Goal: Task Accomplishment & Management: Use online tool/utility

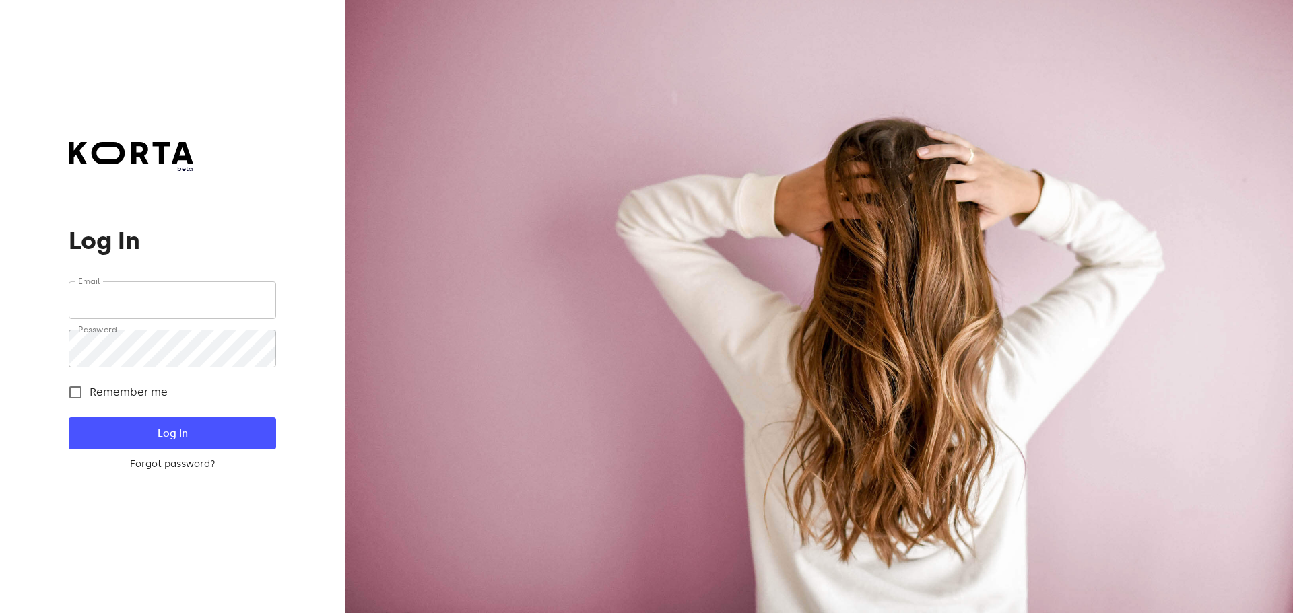
type input "[EMAIL_ADDRESS][DOMAIN_NAME]"
click at [195, 436] on span "Log In" at bounding box center [172, 434] width 164 height 18
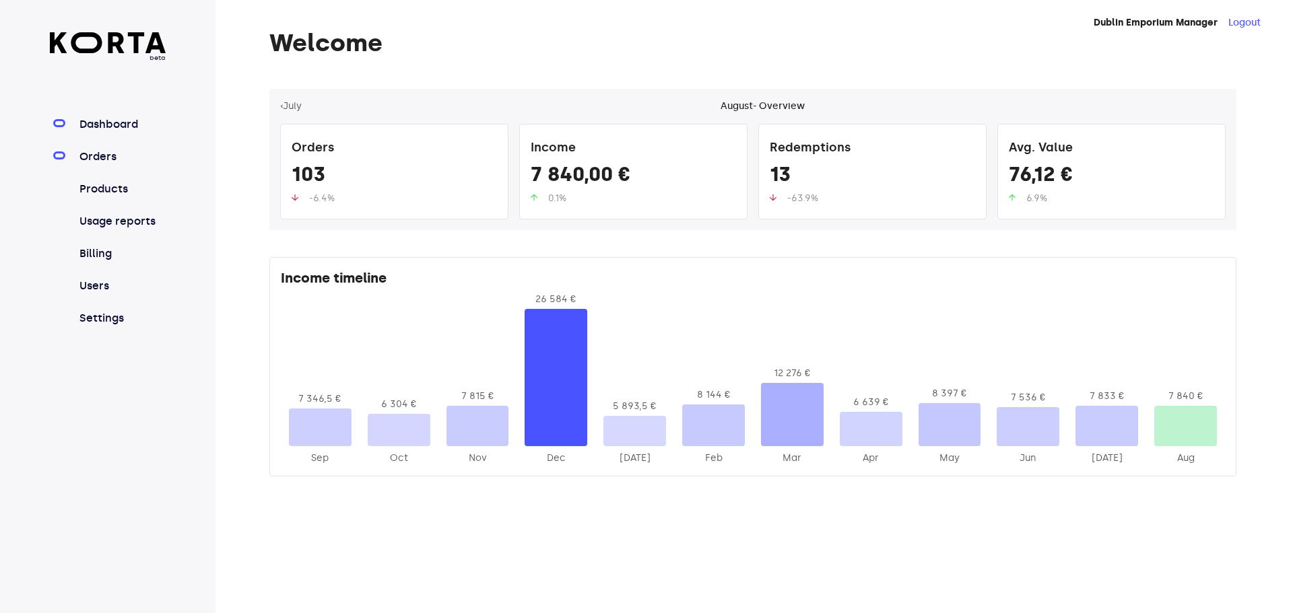
click at [117, 155] on link "Orders" at bounding box center [122, 157] width 90 height 16
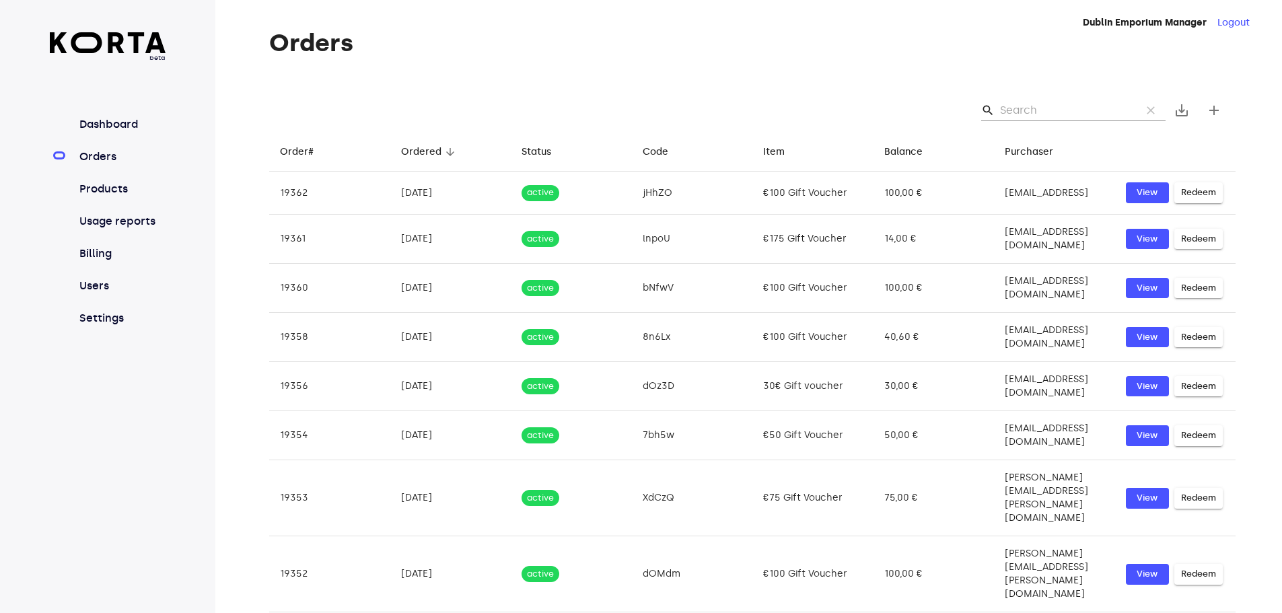
click at [1025, 112] on input "Search" at bounding box center [1065, 111] width 131 height 22
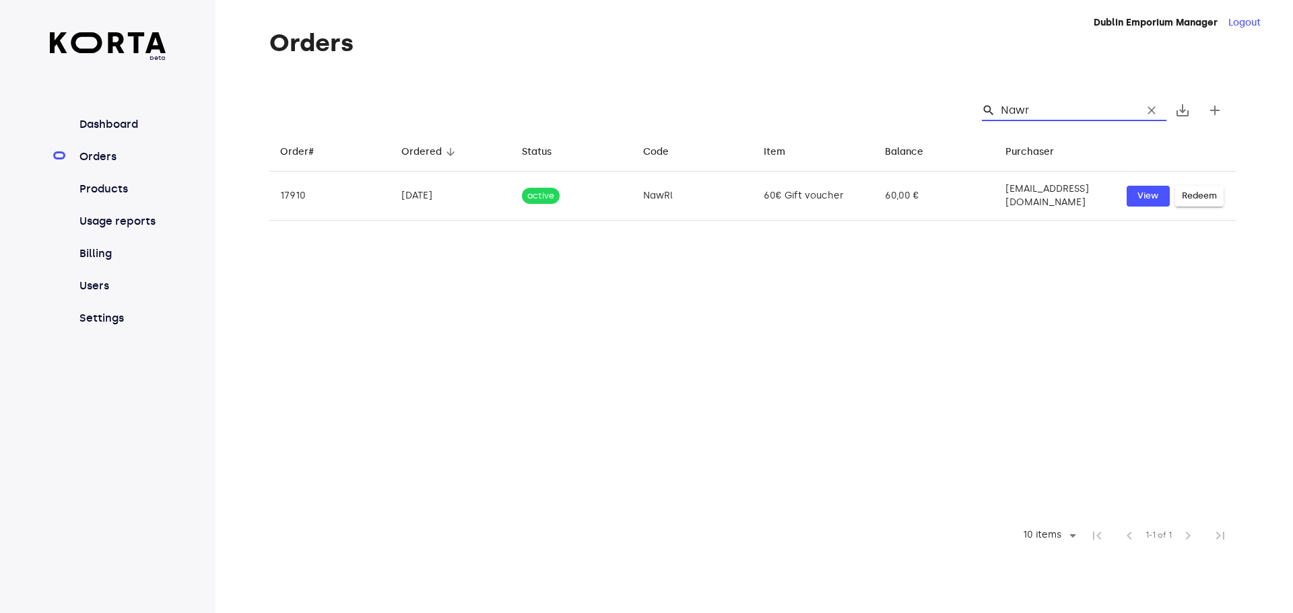
type input "Nawr"
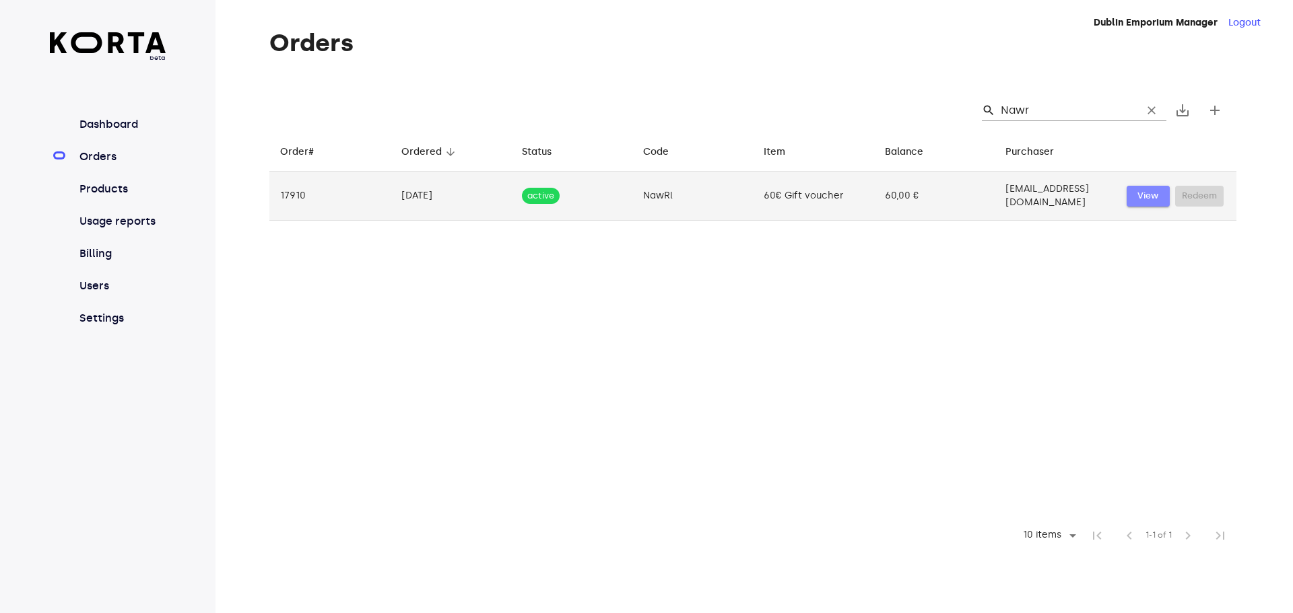
click at [1143, 190] on span "View" at bounding box center [1148, 196] width 30 height 15
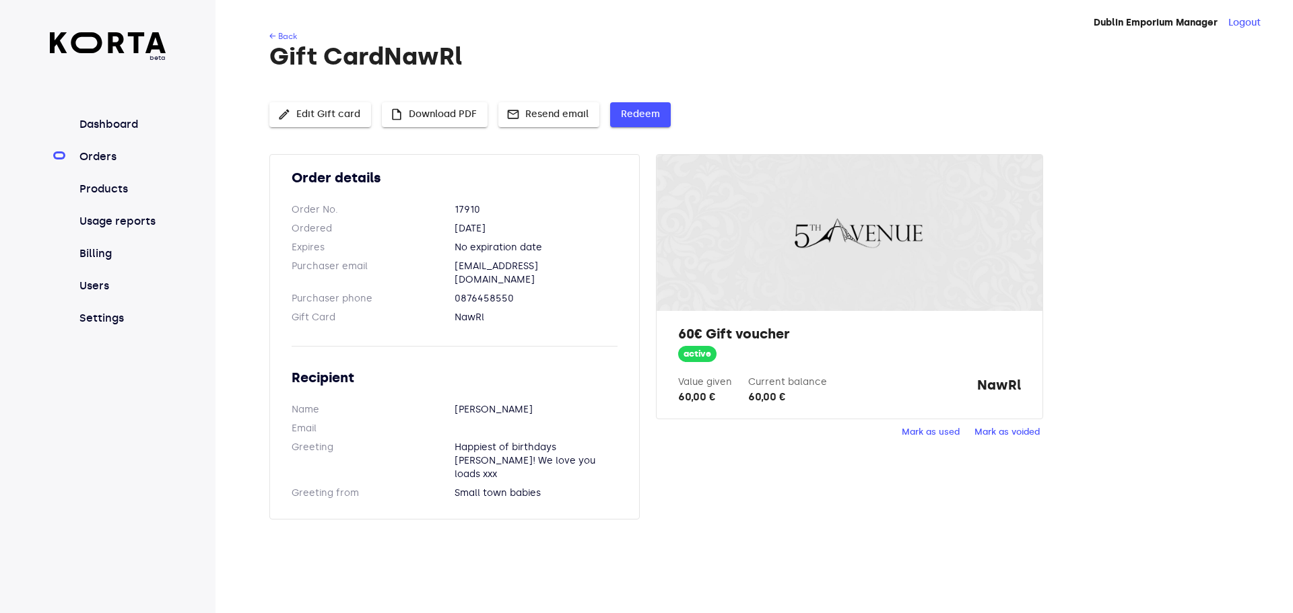
click at [621, 114] on span "Redeem" at bounding box center [640, 114] width 39 height 17
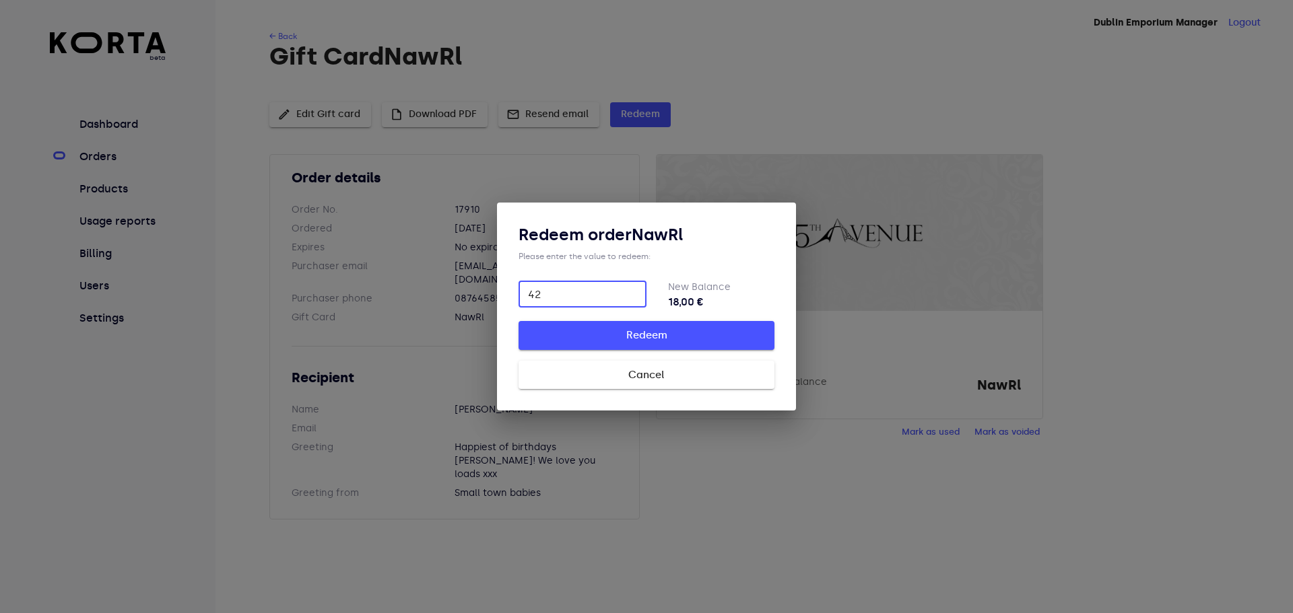
type input "42"
click at [649, 339] on span "Redeem" at bounding box center [646, 336] width 213 height 18
